Goal: Task Accomplishment & Management: Manage account settings

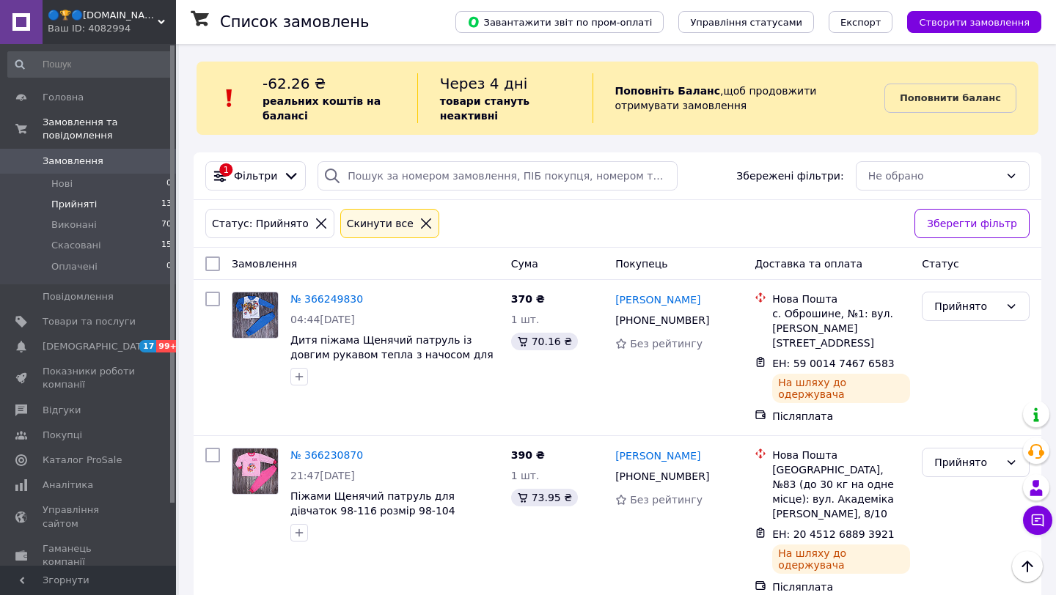
scroll to position [1002, 0]
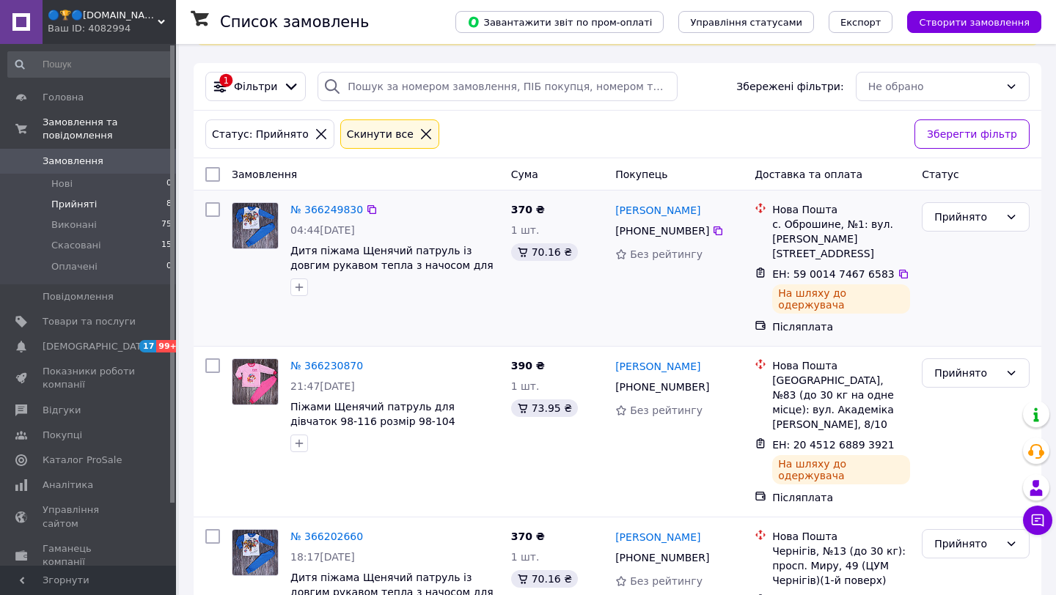
scroll to position [95, 0]
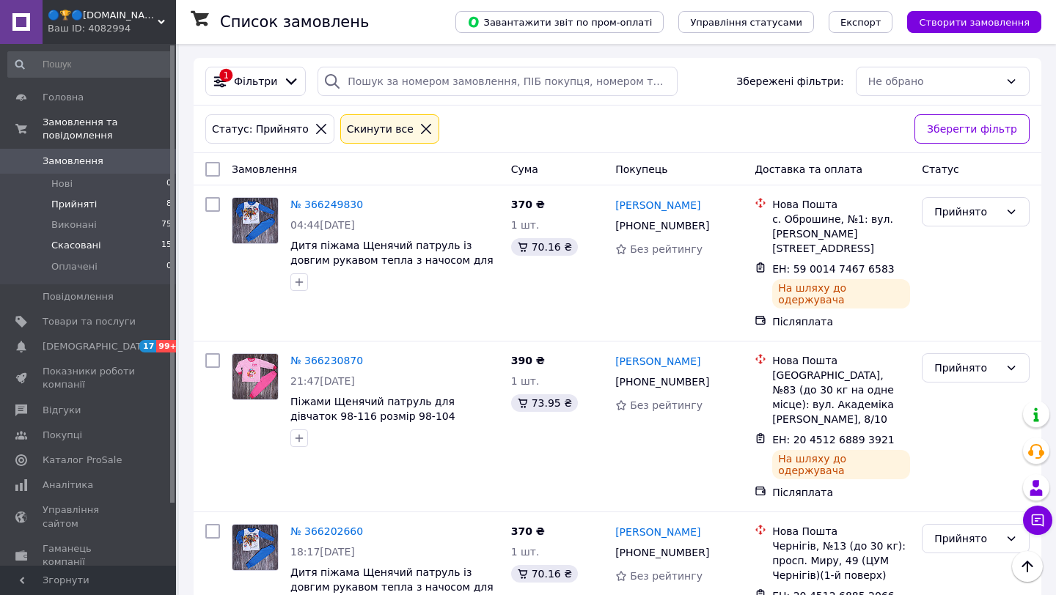
click at [72, 247] on span "Скасовані" at bounding box center [76, 245] width 50 height 13
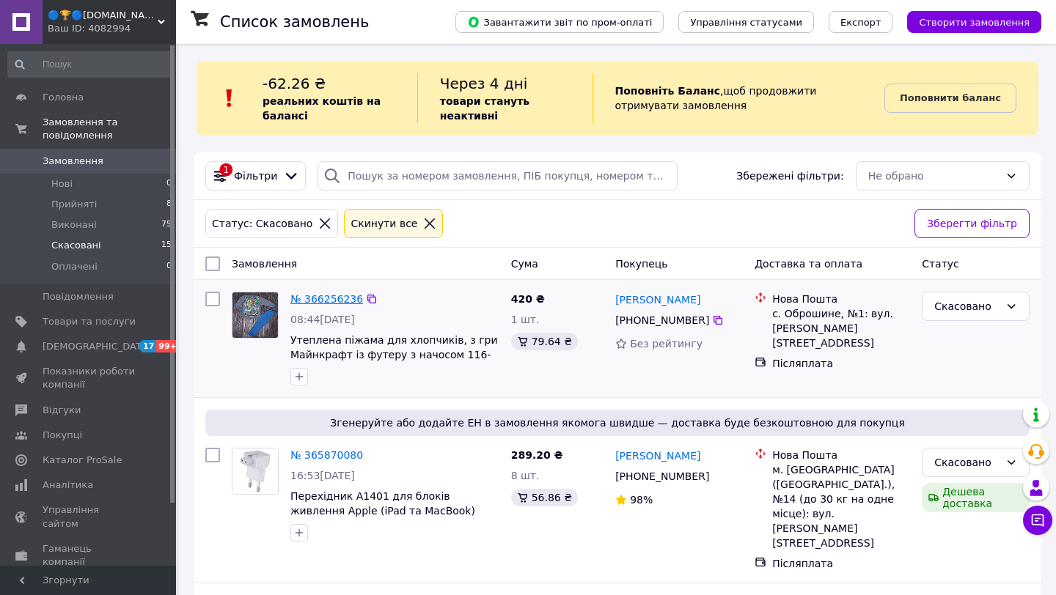
click at [335, 298] on link "№ 366256236" at bounding box center [326, 299] width 73 height 12
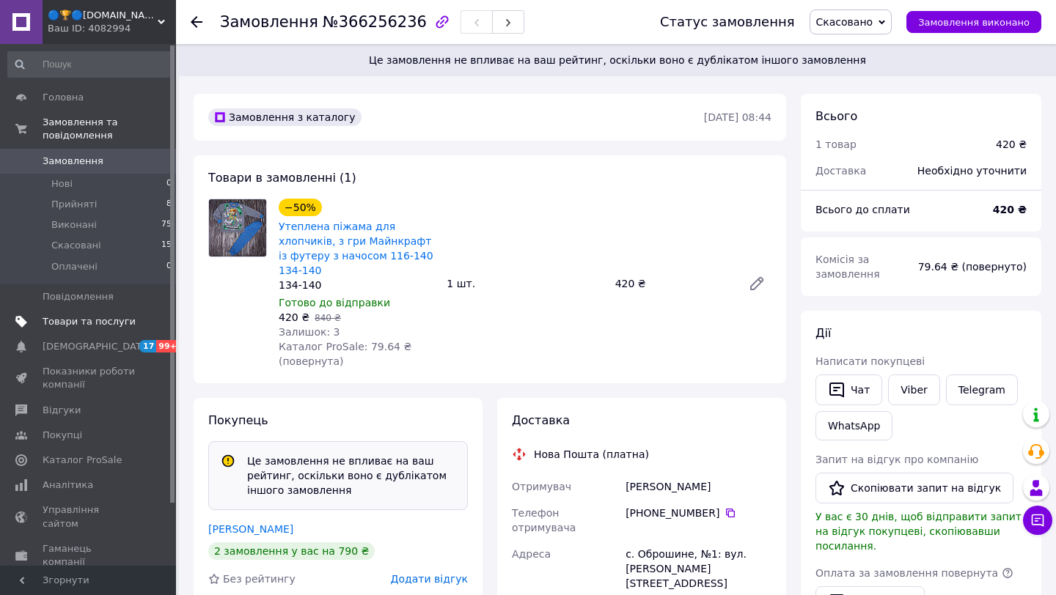
click at [93, 323] on span "Товари та послуги" at bounding box center [89, 321] width 93 height 13
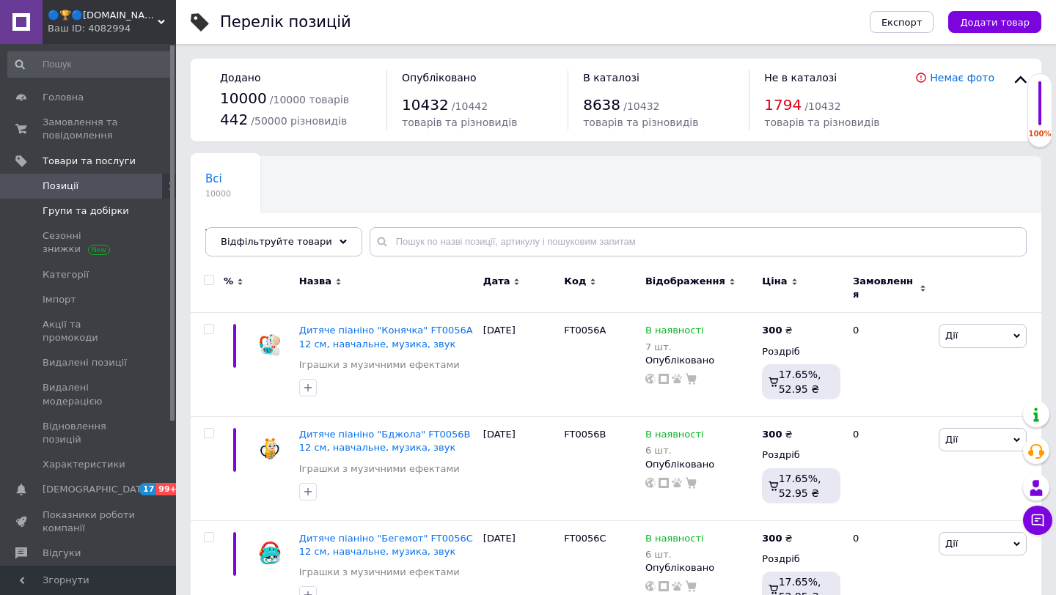
click at [113, 210] on span "Групи та добірки" at bounding box center [86, 211] width 86 height 13
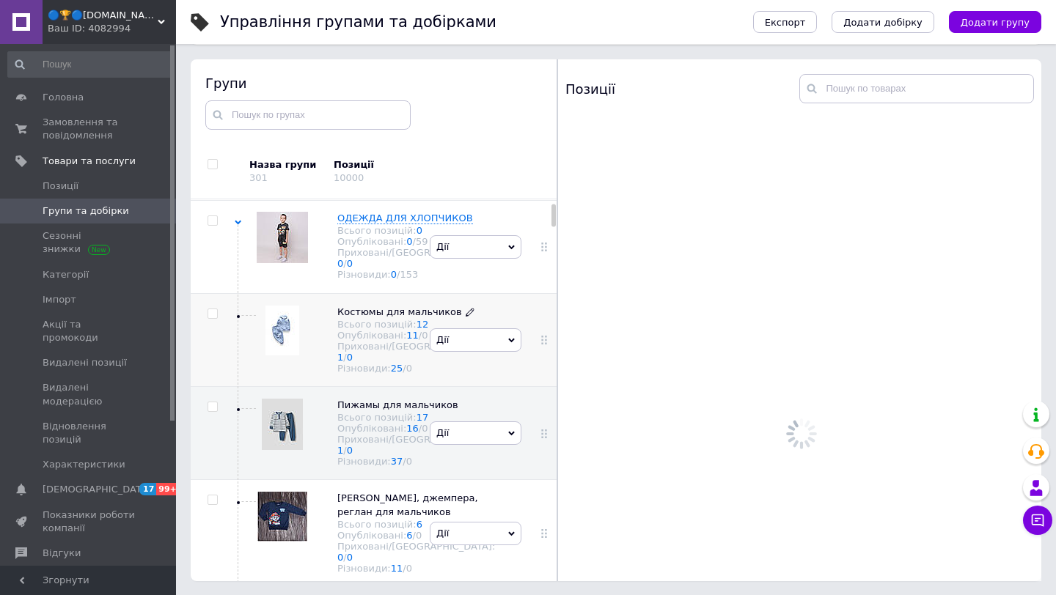
scroll to position [92, 0]
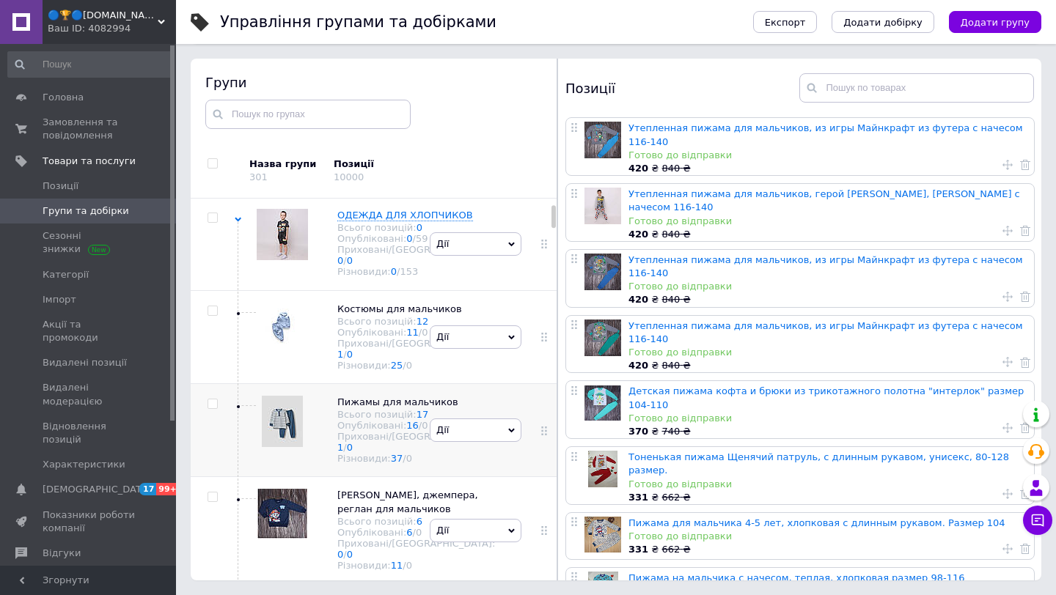
click at [305, 465] on div at bounding box center [278, 431] width 59 height 70
click at [741, 254] on link "Утепленная пижама для мальчиков, из игры Майнкрафт из футера с начесом 116-140" at bounding box center [825, 266] width 394 height 24
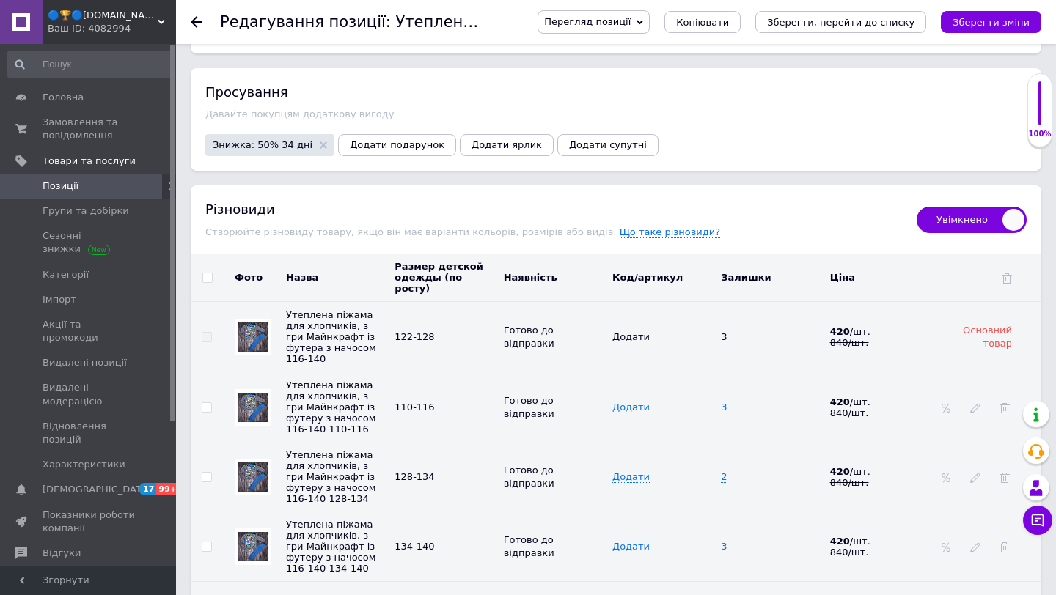
scroll to position [1737, 0]
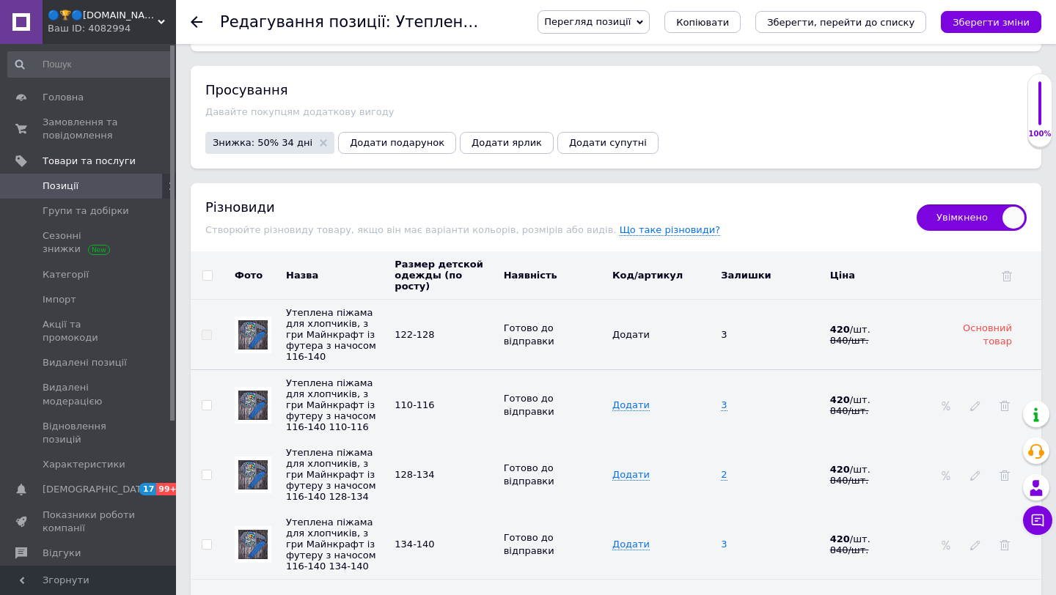
click at [724, 539] on span "3" at bounding box center [724, 545] width 6 height 12
type input "2"
click at [789, 457] on td "2" at bounding box center [771, 475] width 108 height 70
click at [990, 26] on icon "Зберегти зміни" at bounding box center [990, 22] width 77 height 11
click at [92, 135] on span "Замовлення та повідомлення" at bounding box center [89, 129] width 93 height 26
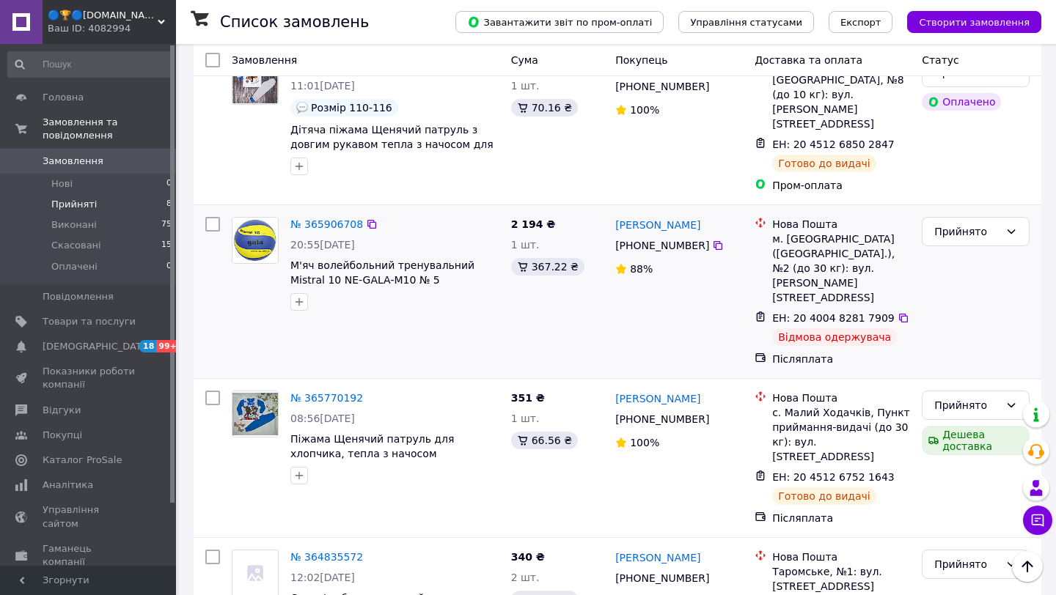
scroll to position [630, 0]
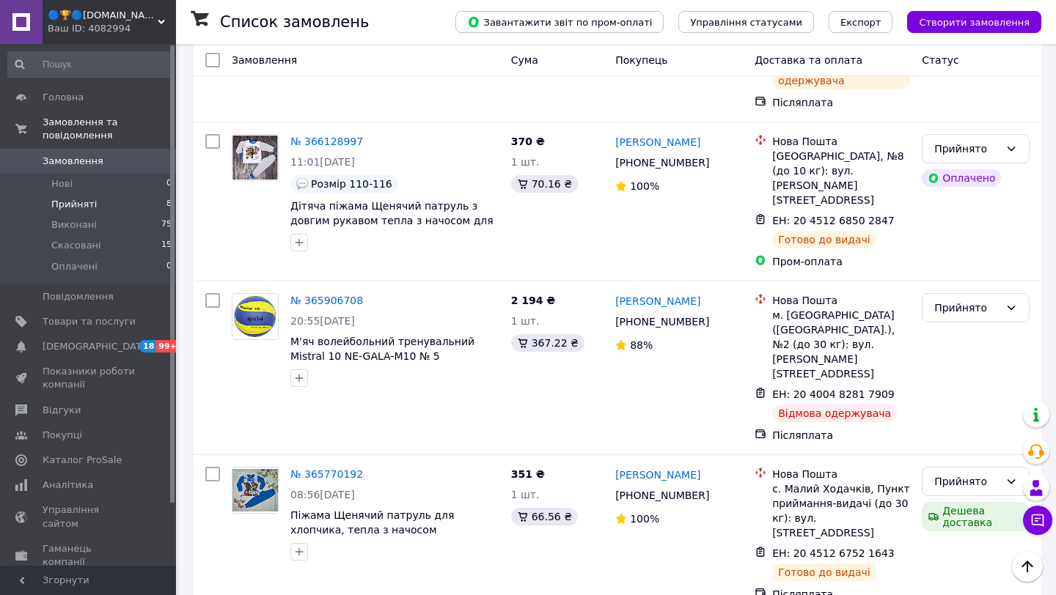
scroll to position [543, 0]
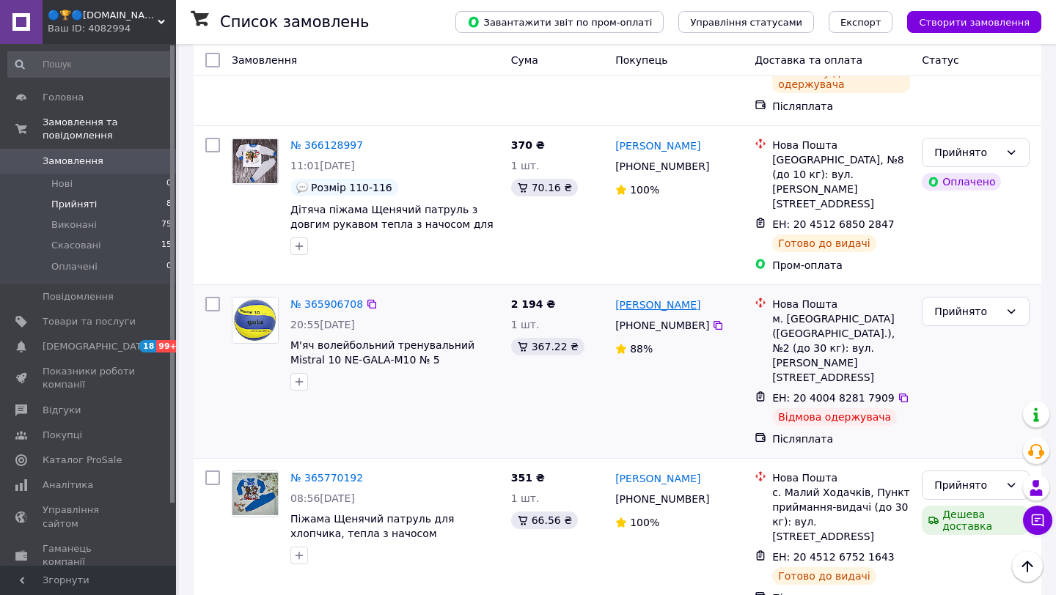
click at [641, 298] on link "[PERSON_NAME]" at bounding box center [657, 305] width 85 height 15
